Goal: Check status: Check status

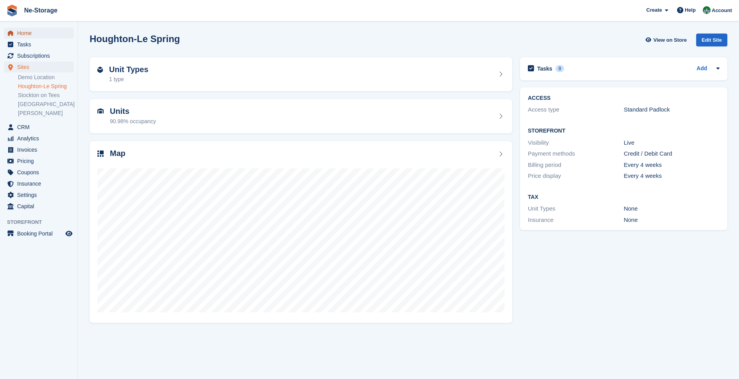
click at [22, 30] on span "Home" at bounding box center [40, 33] width 47 height 11
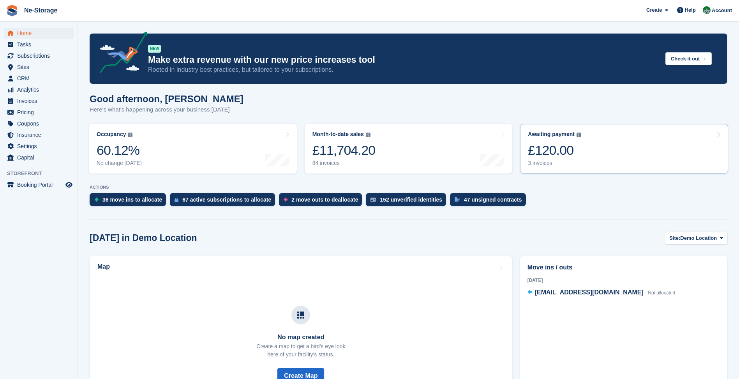
click at [557, 141] on div "Awaiting payment The total outstanding balance on all open invoices. £120.00 3 …" at bounding box center [554, 148] width 53 height 35
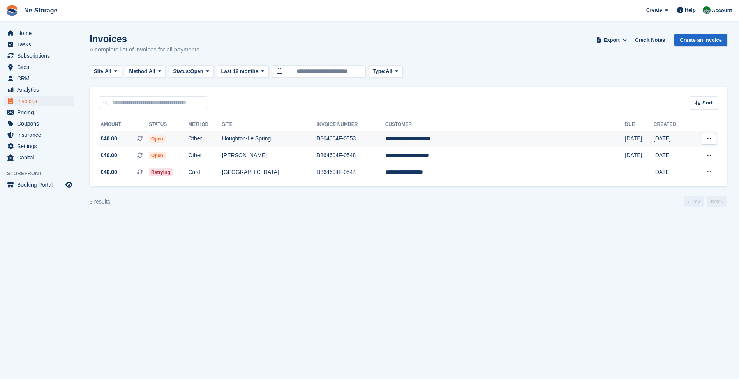
click at [371, 134] on td "B864604F-0553" at bounding box center [351, 139] width 69 height 17
